Goal: Find specific page/section: Find specific page/section

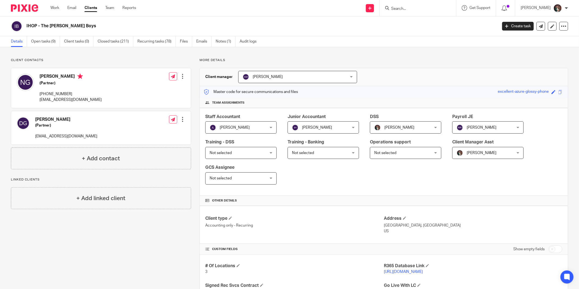
scroll to position [30, 0]
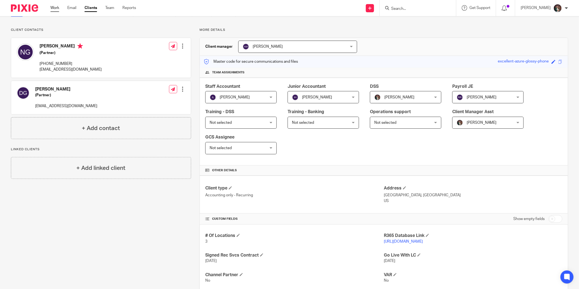
click at [58, 9] on link "Work" at bounding box center [54, 7] width 9 height 5
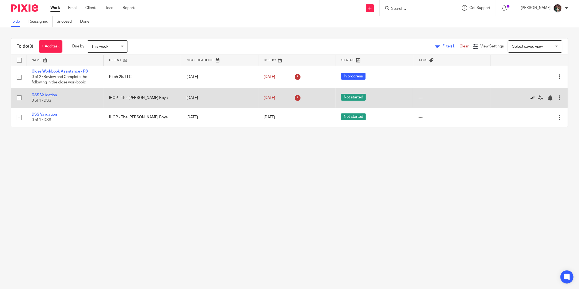
click at [530, 100] on icon at bounding box center [532, 97] width 5 height 5
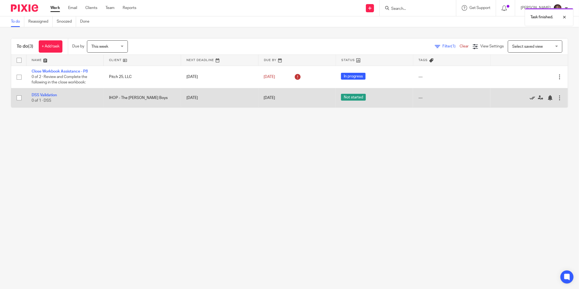
click at [530, 97] on icon at bounding box center [532, 97] width 5 height 5
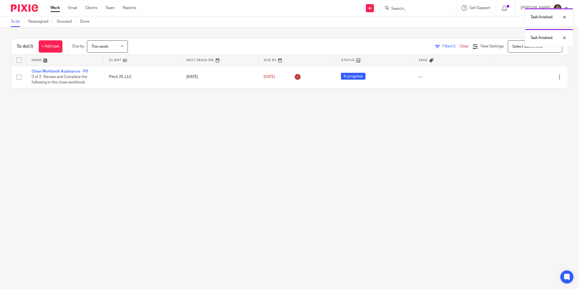
click at [119, 112] on main "To do Reassigned Snoozed Done To do (3) + Add task Due by This week This week T…" at bounding box center [289, 144] width 579 height 289
click at [418, 9] on input "Search" at bounding box center [415, 9] width 49 height 5
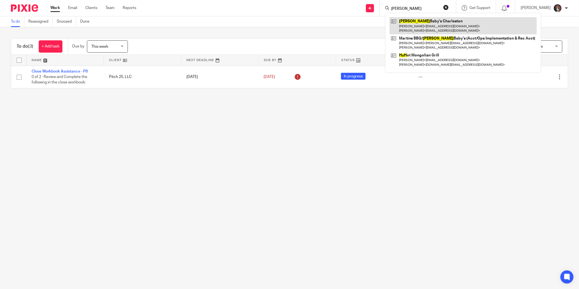
type input "hugh"
click at [428, 25] on link at bounding box center [463, 25] width 147 height 17
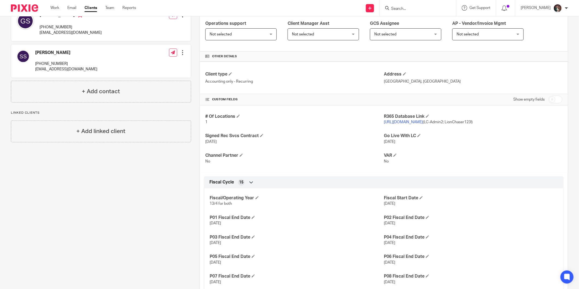
scroll to position [121, 0]
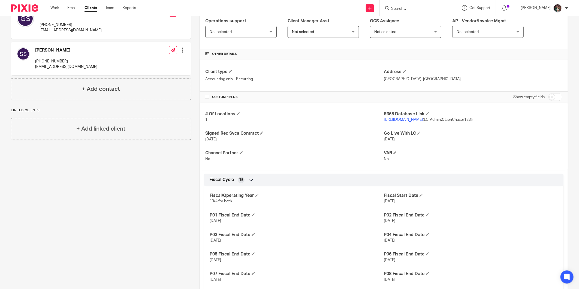
click at [407, 121] on link "[URL][DOMAIN_NAME]" at bounding box center [403, 120] width 39 height 4
click at [52, 6] on link "Work" at bounding box center [54, 7] width 9 height 5
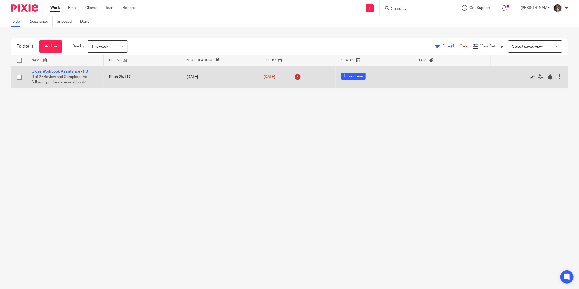
click at [530, 78] on icon at bounding box center [532, 76] width 5 height 5
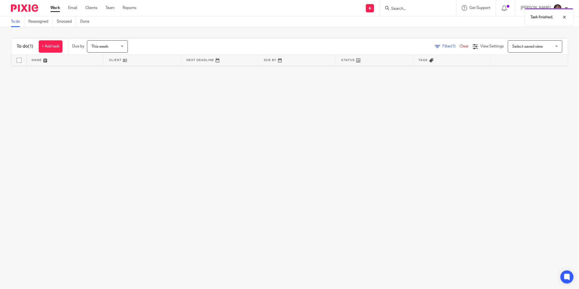
click at [129, 101] on main "To do Reassigned Snoozed Done To do (1) + Add task Due by This week This week […" at bounding box center [289, 144] width 579 height 289
click at [23, 44] on h1 "To do (1)" at bounding box center [25, 47] width 17 height 6
click at [566, 15] on div at bounding box center [560, 17] width 15 height 7
